Goal: Task Accomplishment & Management: Manage account settings

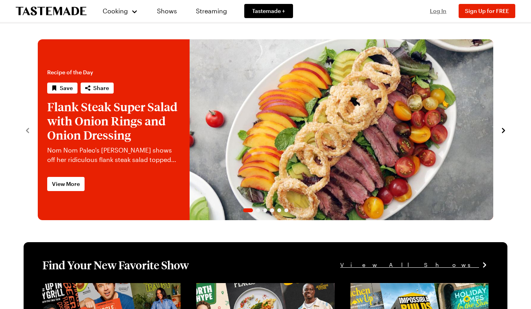
click at [435, 11] on span "Log In" at bounding box center [438, 10] width 17 height 7
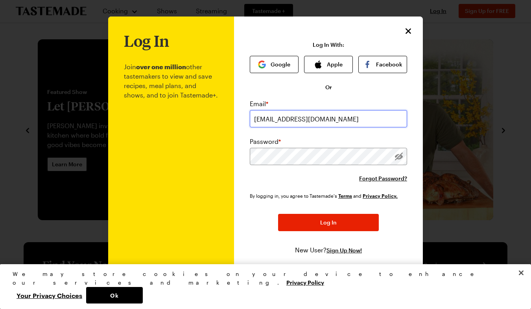
type input "[EMAIL_ADDRESS][DOMAIN_NAME]"
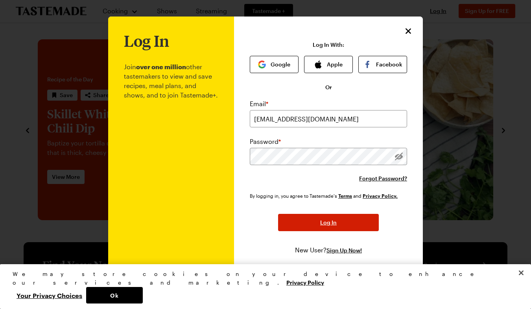
click at [344, 225] on button "Log In" at bounding box center [328, 222] width 101 height 17
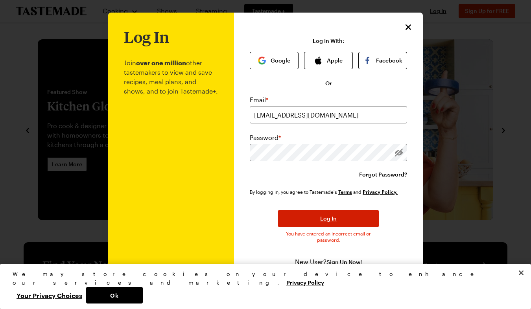
click at [322, 222] on span "Log In" at bounding box center [328, 219] width 17 height 8
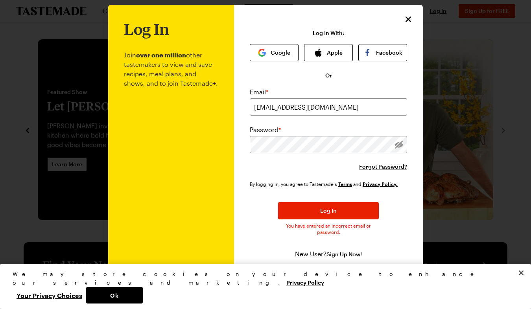
scroll to position [9, 0]
click at [282, 49] on button "Google" at bounding box center [274, 52] width 49 height 17
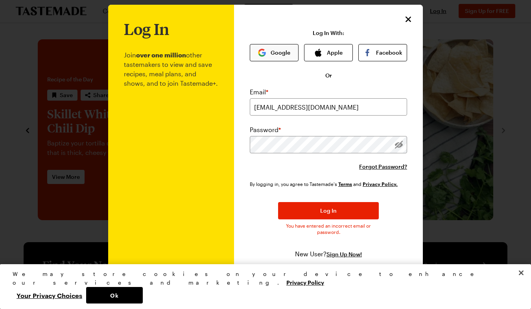
scroll to position [0, 0]
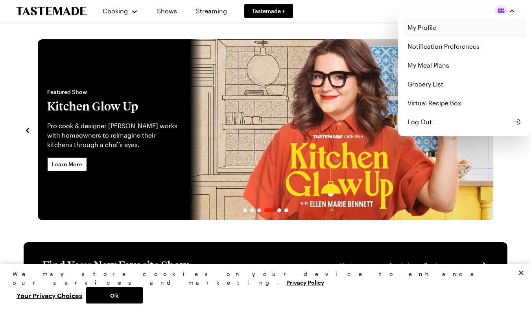
click at [426, 28] on link "My Profile" at bounding box center [465, 27] width 124 height 19
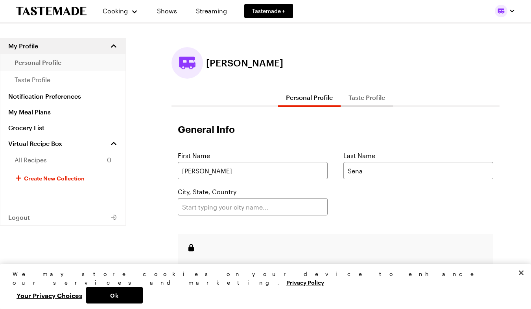
click at [47, 64] on span "personal profile" at bounding box center [38, 62] width 47 height 9
click at [43, 78] on span "taste profile" at bounding box center [33, 79] width 36 height 9
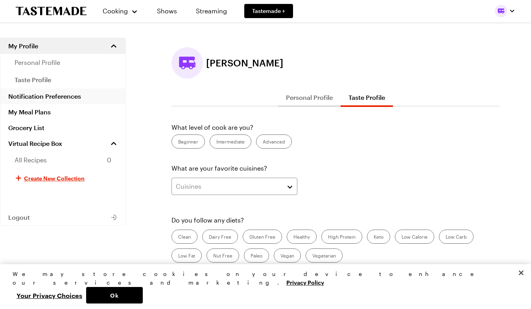
click at [50, 97] on link "Notification Preferences" at bounding box center [62, 97] width 125 height 16
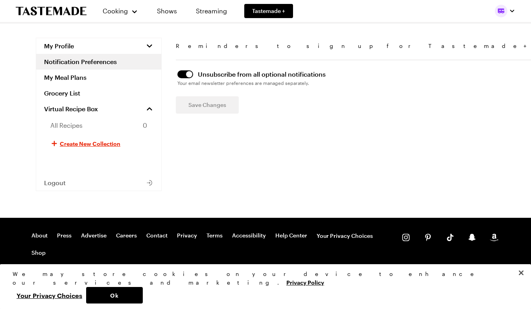
scroll to position [56, 0]
click at [156, 234] on link "Contact" at bounding box center [156, 236] width 21 height 8
